Goal: Navigation & Orientation: Find specific page/section

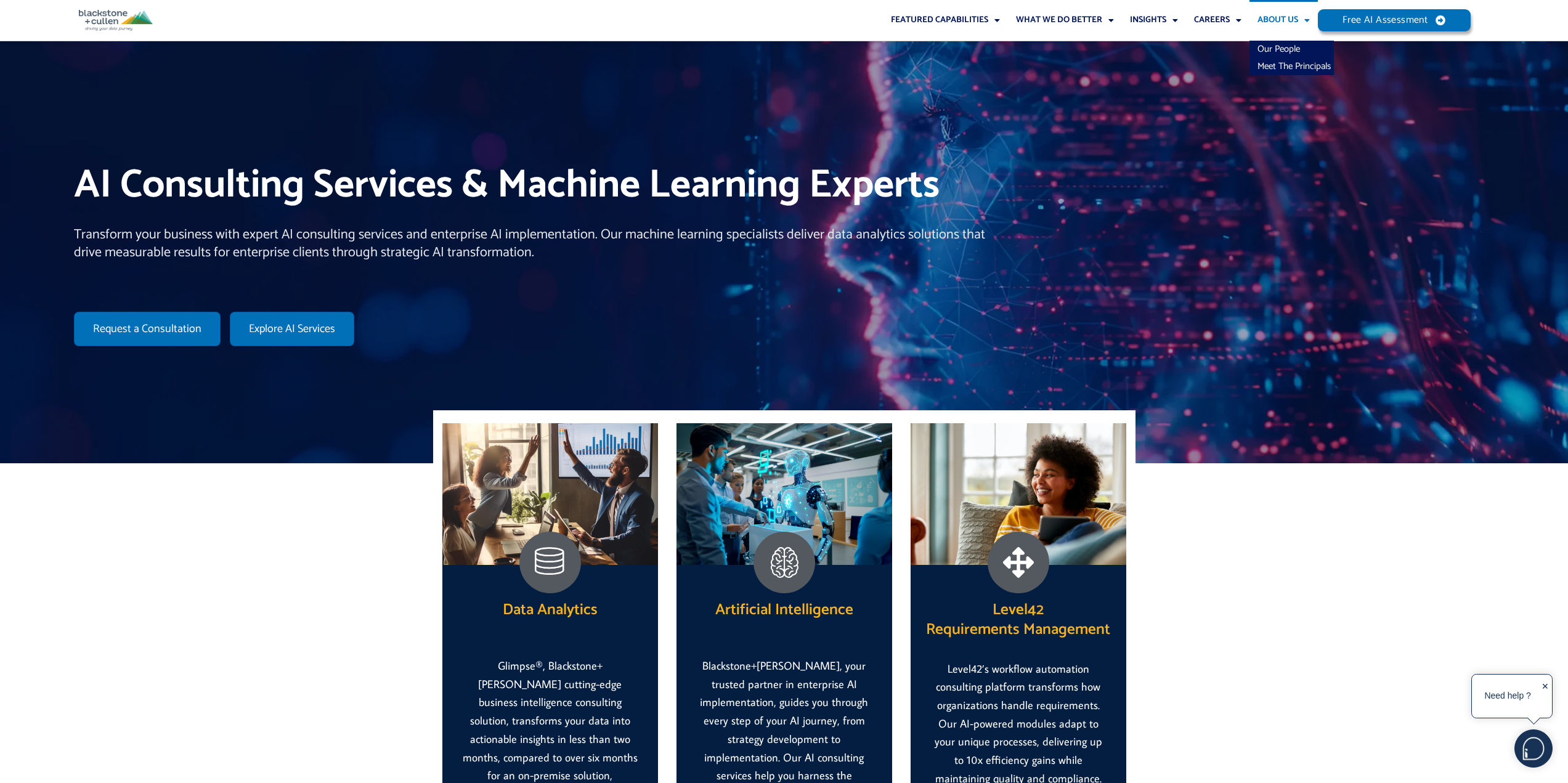
click at [1290, 21] on link "About Us" at bounding box center [1283, 20] width 68 height 41
click at [1287, 44] on link "Our People" at bounding box center [1291, 48] width 84 height 17
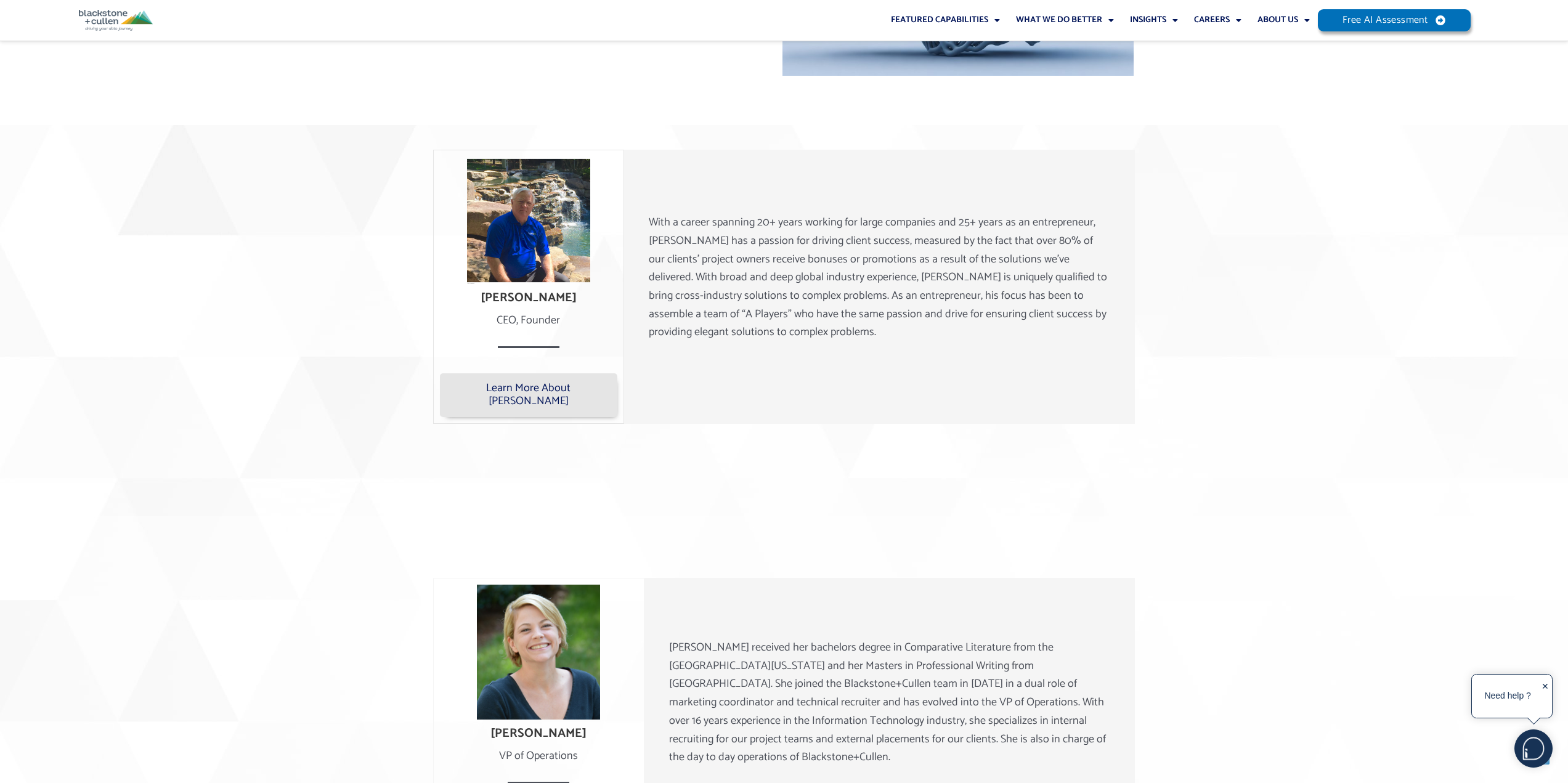
scroll to position [660, 0]
